Goal: Navigation & Orientation: Find specific page/section

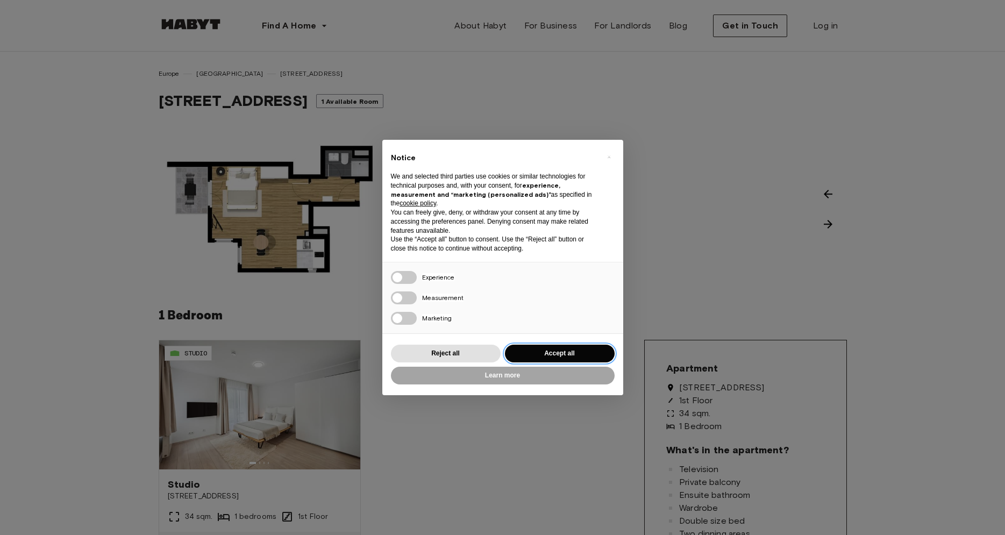
click at [553, 354] on button "Accept all" at bounding box center [560, 354] width 110 height 18
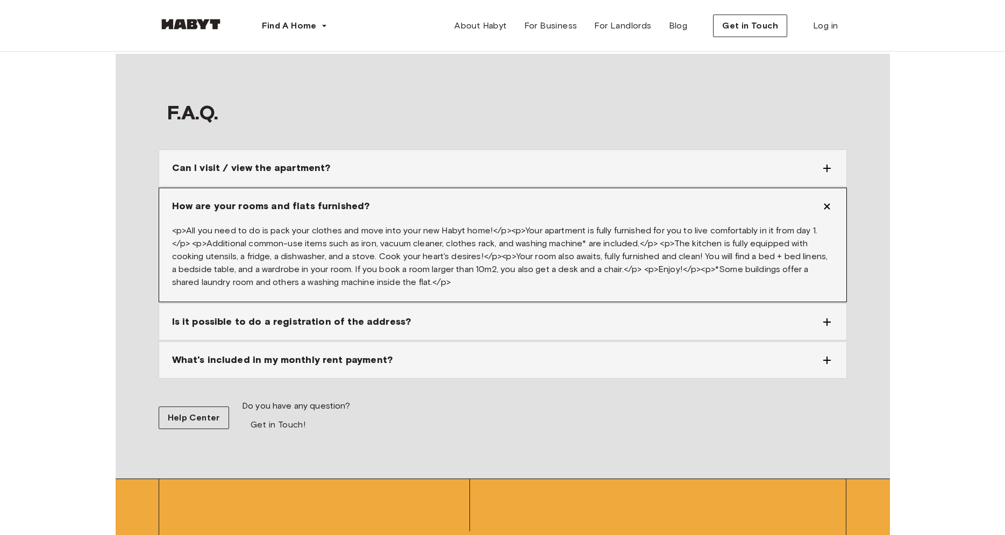
scroll to position [1425, 0]
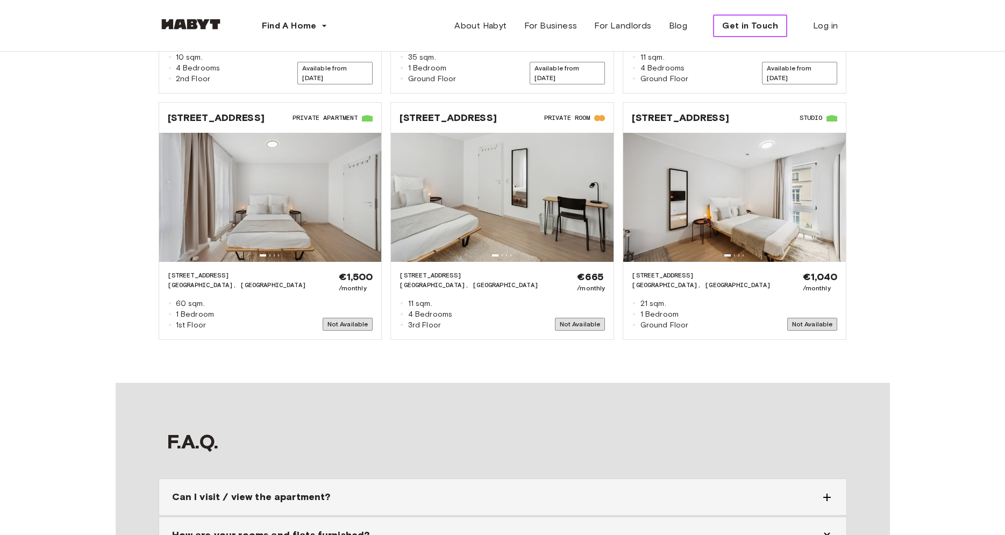
click at [766, 22] on span "Get in Touch" at bounding box center [750, 25] width 56 height 13
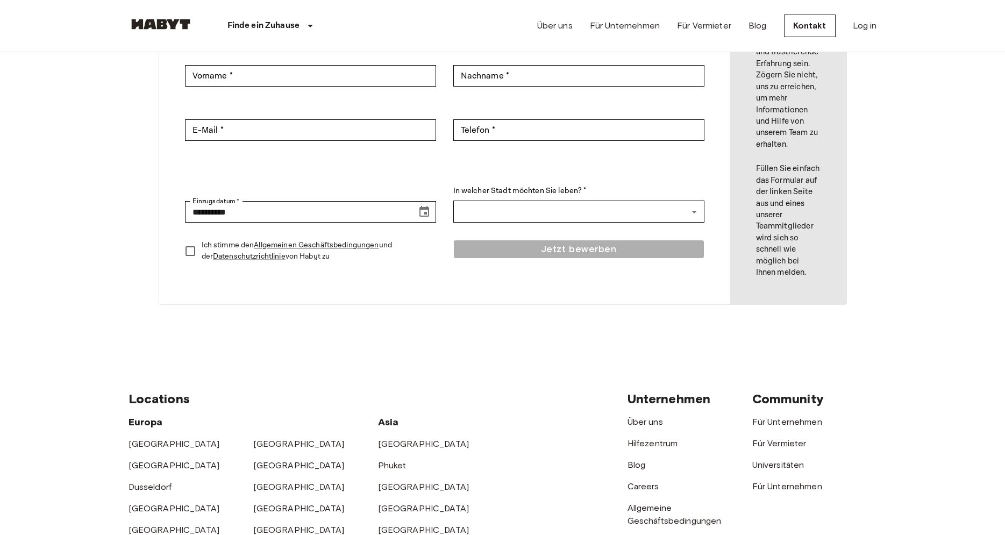
scroll to position [329, 0]
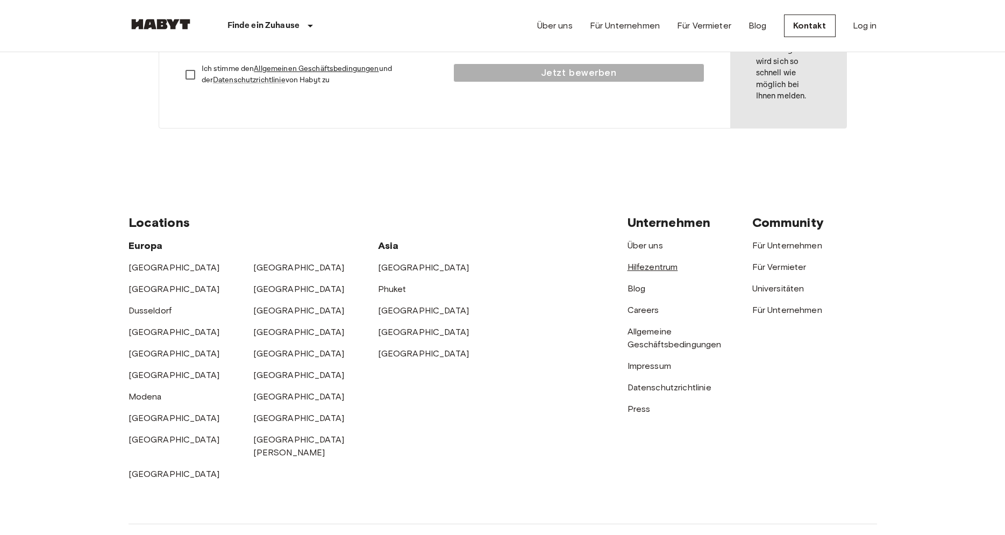
click at [667, 263] on link "Hilfezentrum" at bounding box center [652, 267] width 51 height 10
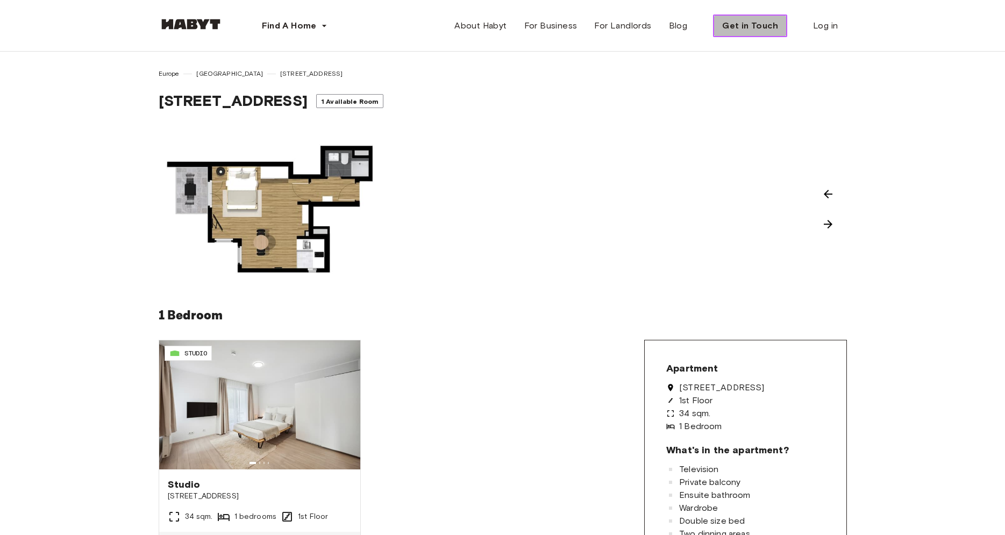
click at [761, 25] on span "Get in Touch" at bounding box center [750, 25] width 56 height 13
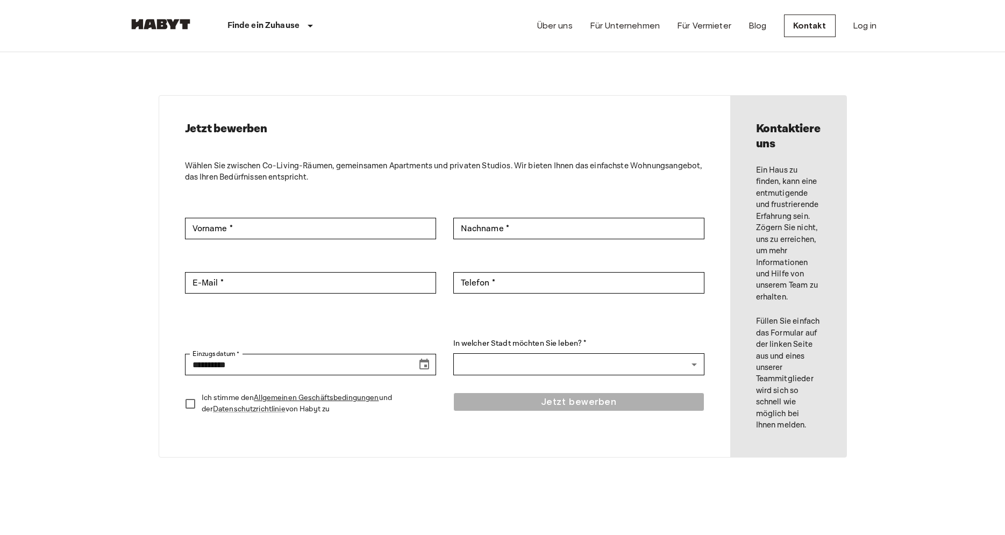
click at [761, 25] on link "Blog" at bounding box center [757, 25] width 18 height 13
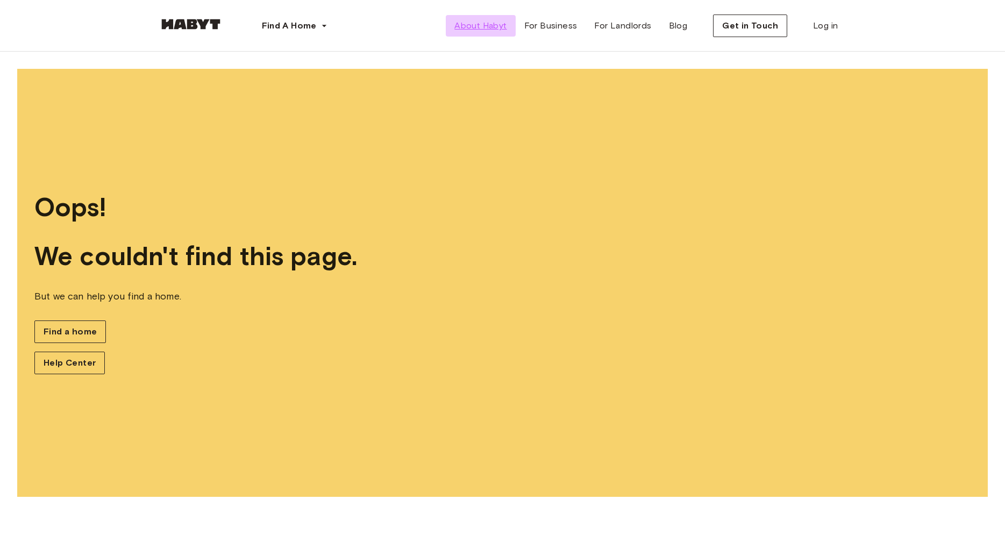
click at [481, 25] on span "About Habyt" at bounding box center [480, 25] width 52 height 13
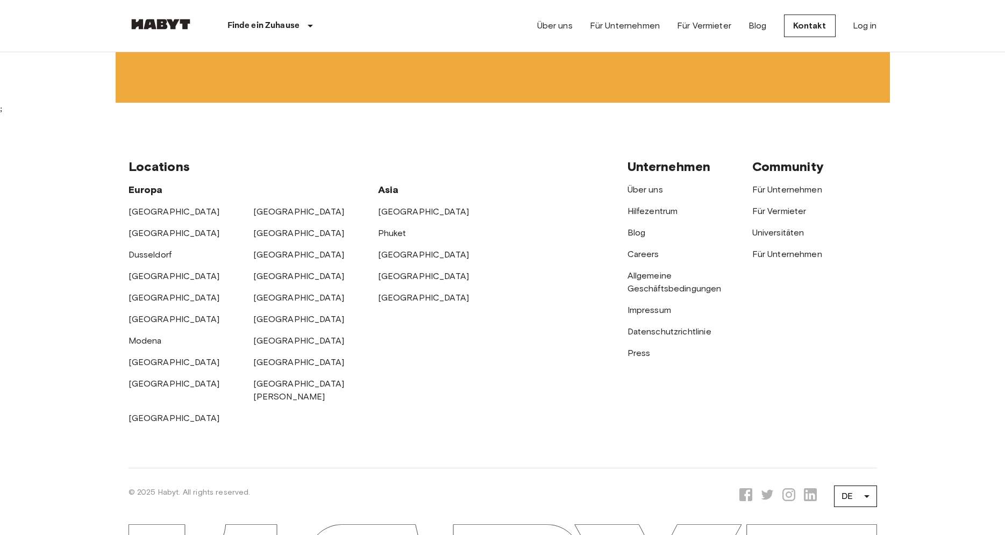
scroll to position [3591, 0]
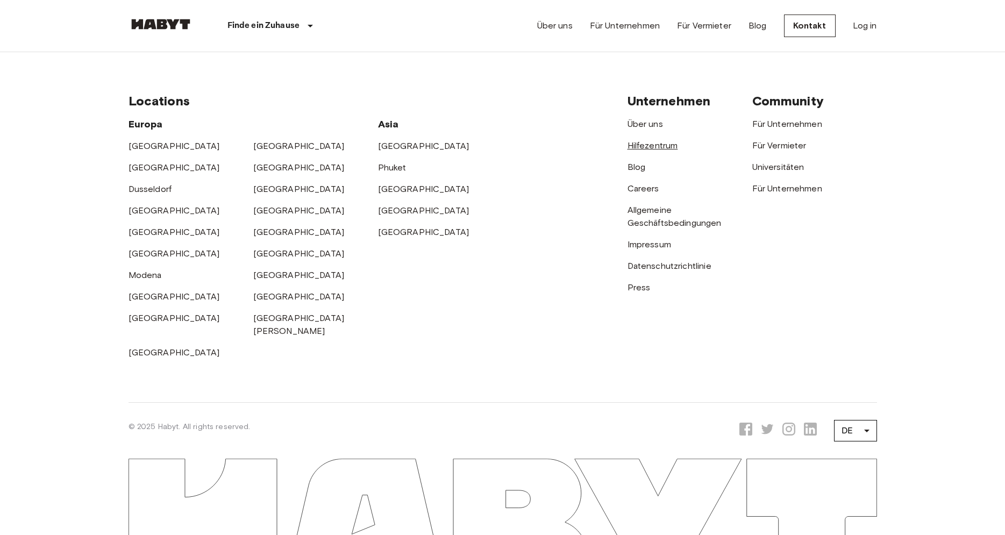
click at [641, 146] on link "Hilfezentrum" at bounding box center [652, 145] width 51 height 10
